Goal: Entertainment & Leisure: Consume media (video, audio)

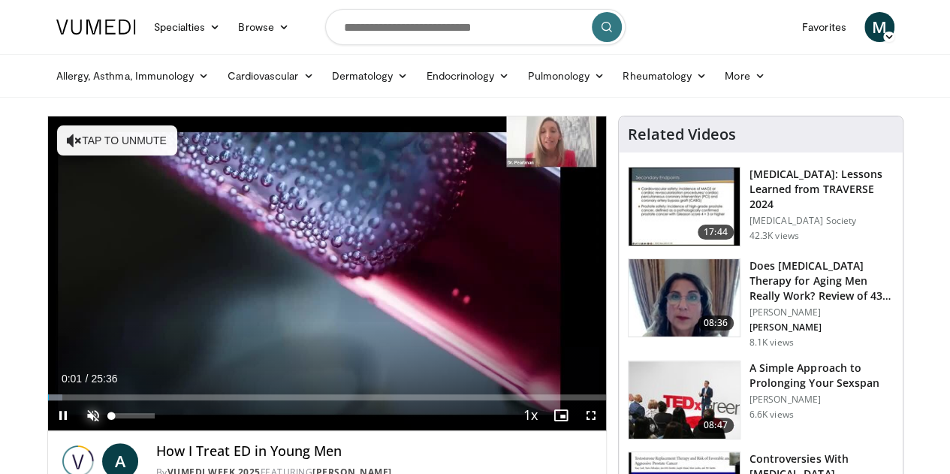
click at [78, 430] on span "Video Player" at bounding box center [93, 415] width 30 height 30
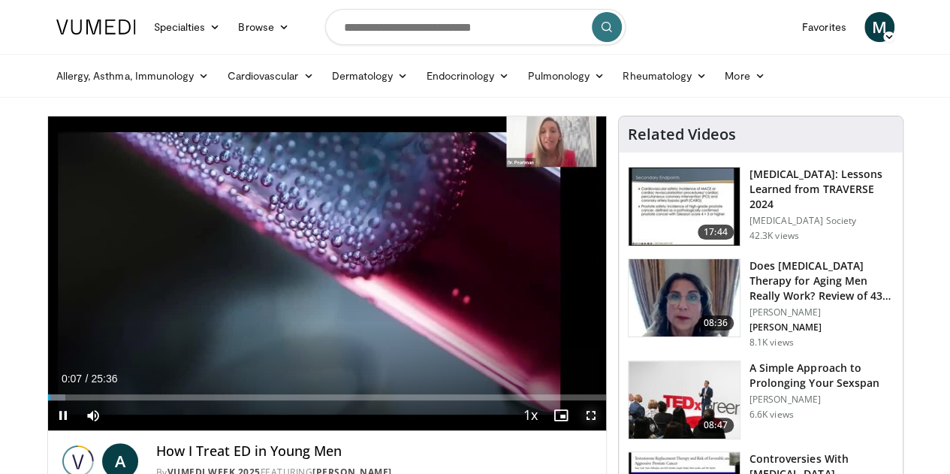
click at [604, 430] on span "Video Player" at bounding box center [591, 415] width 30 height 30
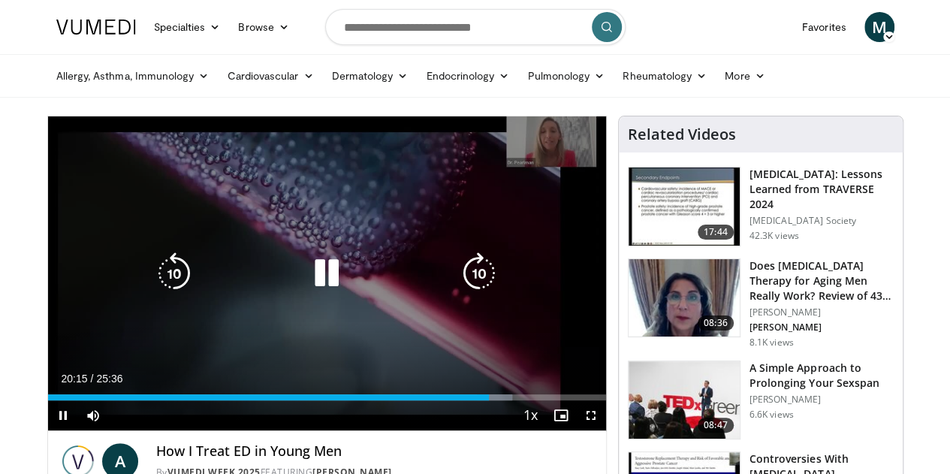
click at [306, 285] on icon "Video Player" at bounding box center [327, 273] width 42 height 42
click at [312, 282] on icon "Video Player" at bounding box center [327, 273] width 42 height 42
